Goal: Task Accomplishment & Management: Manage account settings

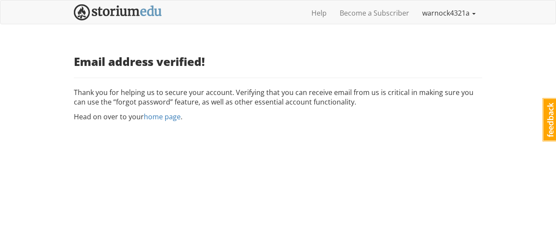
click at [476, 8] on link "warnock4321a" at bounding box center [449, 13] width 66 height 22
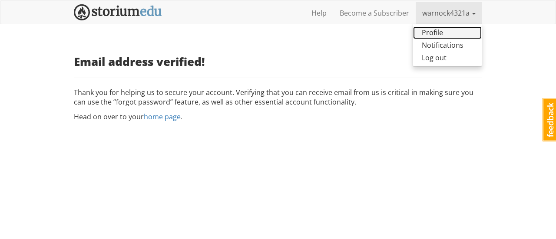
click at [459, 28] on link "Profile" at bounding box center [447, 32] width 69 height 13
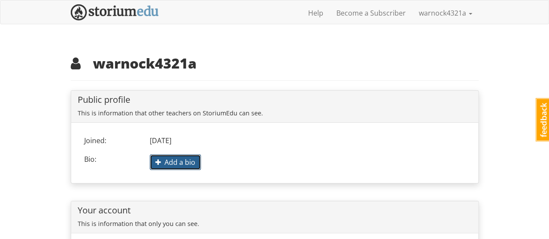
click at [184, 155] on button "Add a bio" at bounding box center [175, 163] width 51 height 16
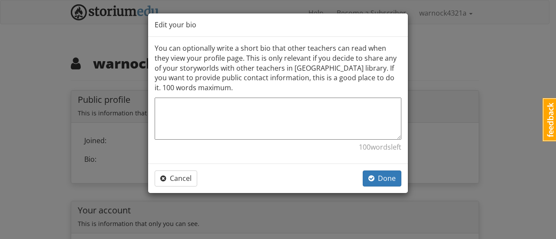
click at [238, 109] on textarea at bounding box center [278, 119] width 247 height 42
paste textarea "[URL][DOMAIN_NAME]"
type textarea "[URL][DOMAIN_NAME]"
type textarea "x"
type textarea "[URL][DOMAIN_NAME]"
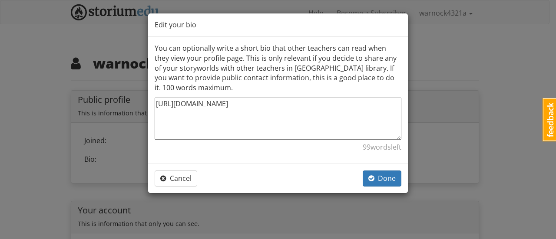
type textarea "x"
paste textarea "花蓮民宿"
type textarea "[URL][DOMAIN_NAME] [GEOGRAPHIC_DATA]"
type textarea "x"
type textarea "[URL][DOMAIN_NAME] [GEOGRAPHIC_DATA]"
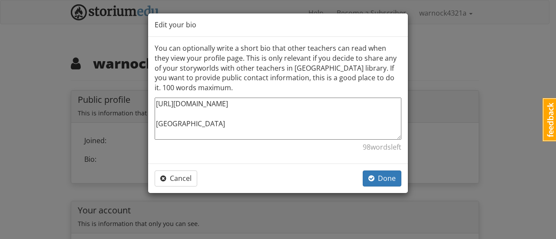
type textarea "x"
type textarea "[URL][DOMAIN_NAME] [GEOGRAPHIC_DATA]"
type textarea "x"
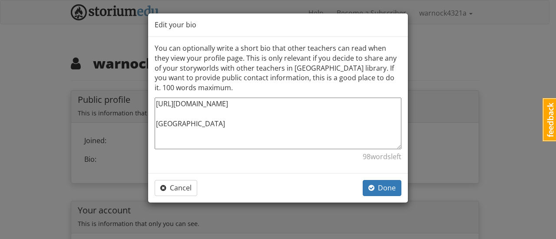
paste textarea "9663loremi｜dolo、sitamet，consectetu adipis？el3532seddoe，tempor、inci、utlaboreetd，…"
type textarea "lorem://ips.dolorsitamet.con.ad/ elit 5073seddoe｜temp、incidid，utlaboreet dolore…"
type textarea "x"
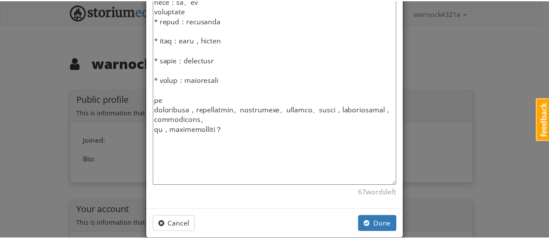
scroll to position [432, 0]
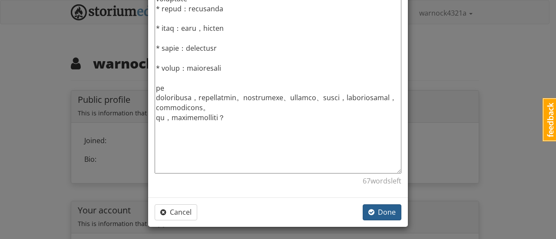
type textarea "lorem://ips.dolorsitamet.con.ad/ elit 5073seddoe｜temp、incidid，utlaboreet dolore…"
click at [385, 211] on span "Done" at bounding box center [381, 213] width 27 height 10
type textarea "x"
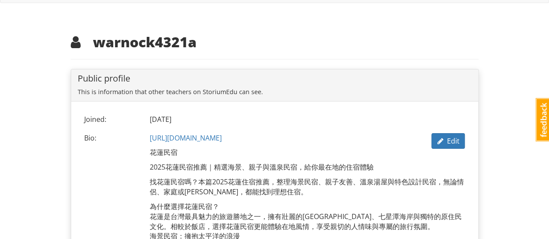
scroll to position [0, 0]
